Goal: Check status: Check status

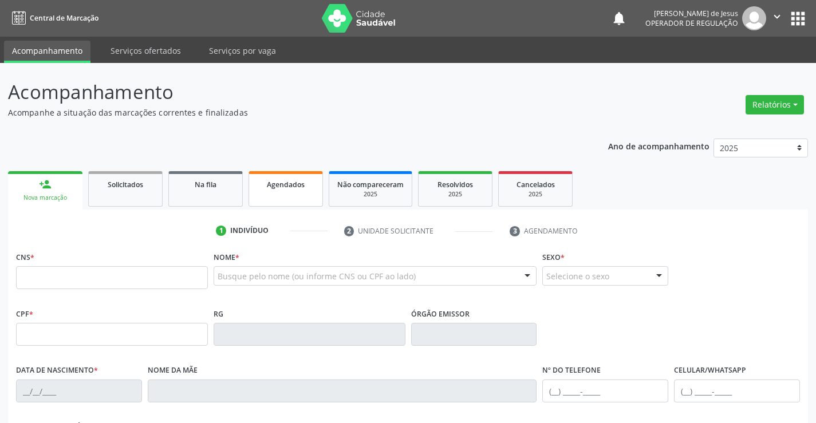
click at [302, 188] on span "Agendados" at bounding box center [286, 185] width 38 height 10
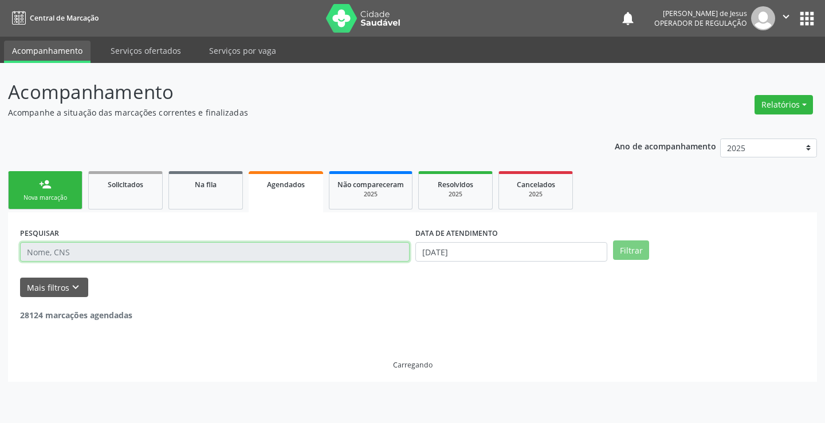
click at [196, 254] on input "text" at bounding box center [214, 251] width 389 height 19
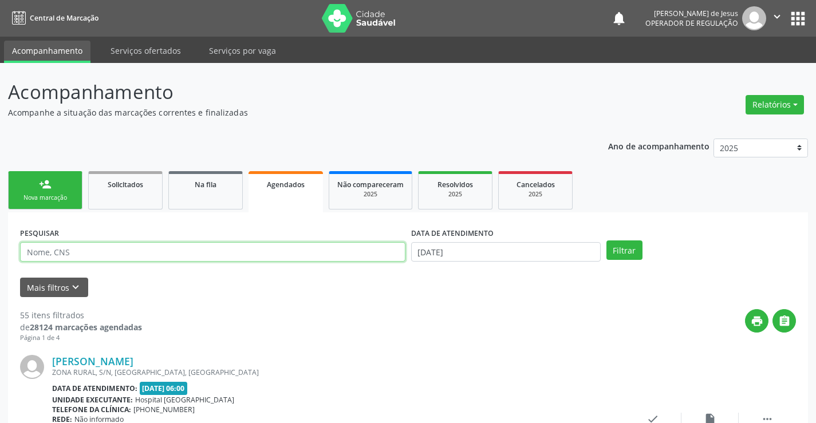
click at [196, 252] on input "text" at bounding box center [212, 251] width 385 height 19
click at [149, 238] on div "PESQUISAR" at bounding box center [212, 246] width 391 height 45
click at [156, 249] on input "text" at bounding box center [212, 251] width 385 height 19
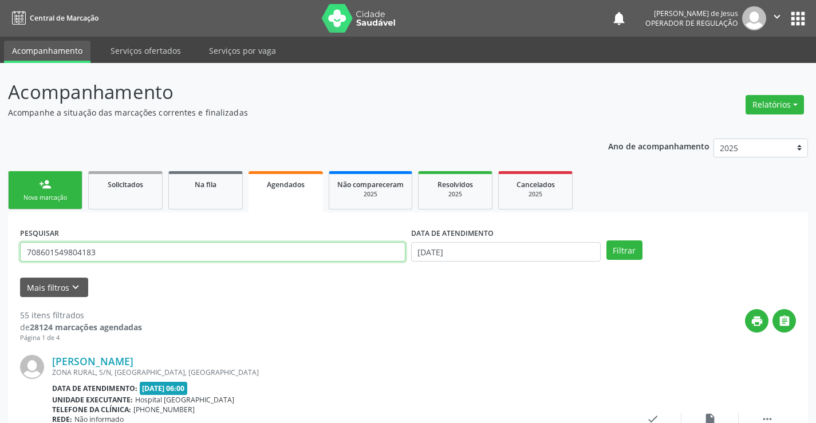
type input "708601549804183"
click at [606, 240] on button "Filtrar" at bounding box center [624, 249] width 36 height 19
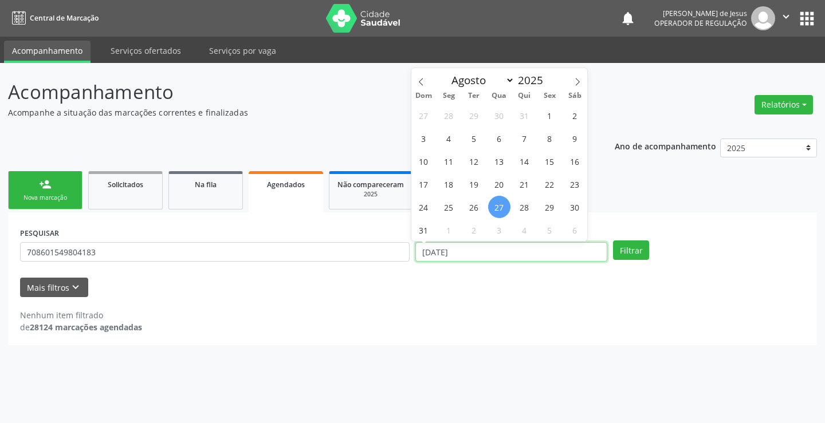
click at [451, 254] on input "[DATE]" at bounding box center [511, 251] width 192 height 19
click at [450, 254] on input "[DATE]" at bounding box center [511, 251] width 192 height 19
click at [450, 250] on input "[DATE]" at bounding box center [511, 251] width 192 height 19
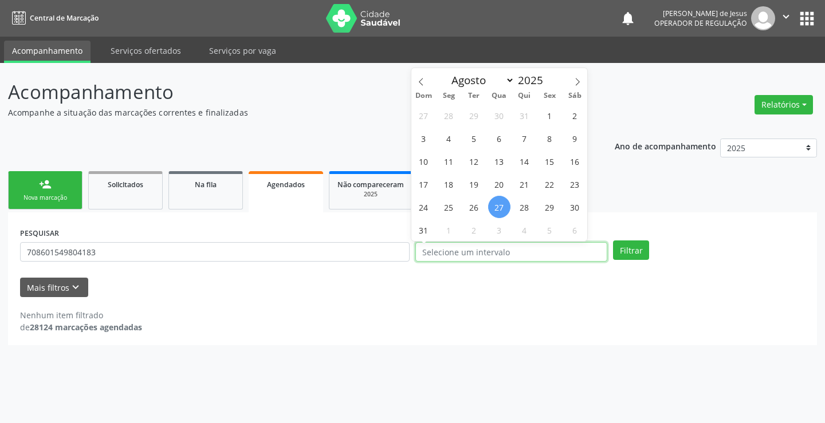
click at [613, 240] on button "Filtrar" at bounding box center [631, 249] width 36 height 19
click at [623, 247] on button "Filtrar" at bounding box center [631, 249] width 36 height 19
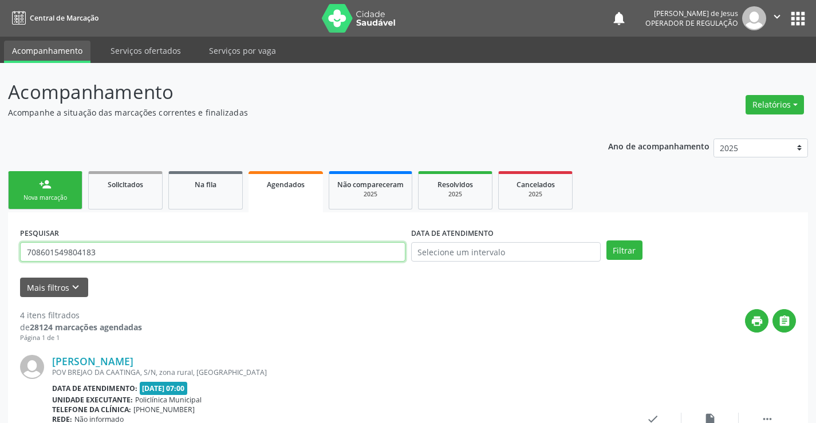
click at [244, 251] on input "708601549804183" at bounding box center [212, 251] width 385 height 19
click at [245, 251] on input "708601549804183" at bounding box center [212, 251] width 385 height 19
type input "704601669688323"
click at [625, 254] on button "Filtrar" at bounding box center [624, 249] width 36 height 19
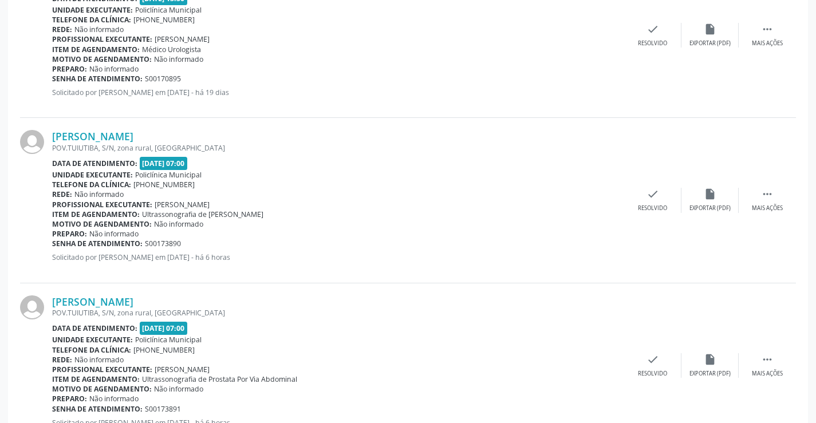
scroll to position [980, 0]
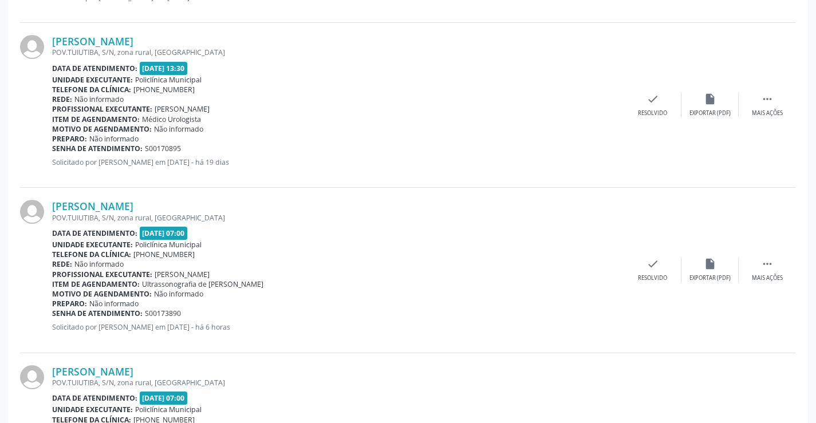
drag, startPoint x: 775, startPoint y: 1, endPoint x: 434, endPoint y: 53, distance: 345.2
click at [434, 53] on div "POV.TUIUTIBA, S/N, zona rural, [GEOGRAPHIC_DATA]" at bounding box center [338, 53] width 572 height 10
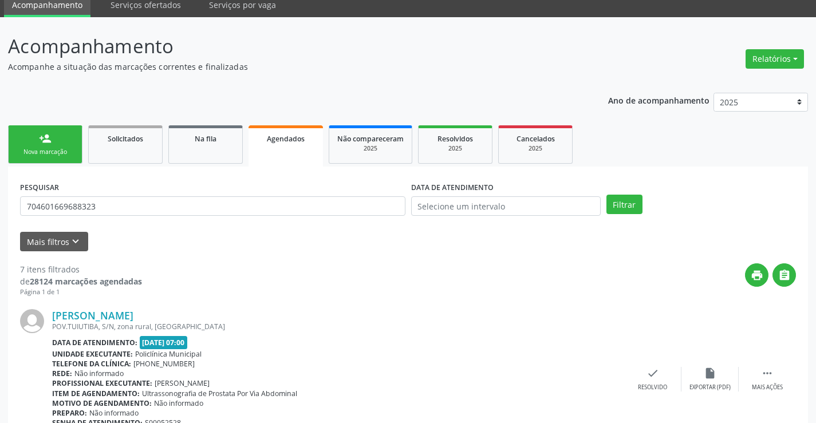
scroll to position [0, 0]
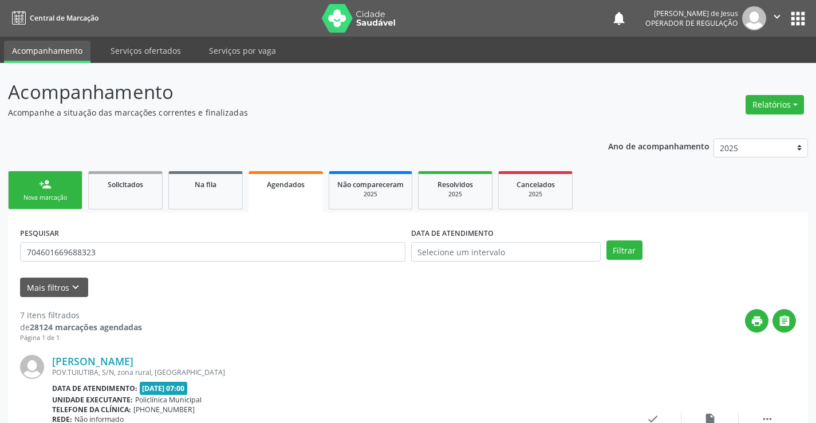
click at [779, 17] on icon "" at bounding box center [777, 16] width 13 height 13
click at [751, 72] on link "Sair" at bounding box center [747, 70] width 79 height 16
